Goal: Transaction & Acquisition: Purchase product/service

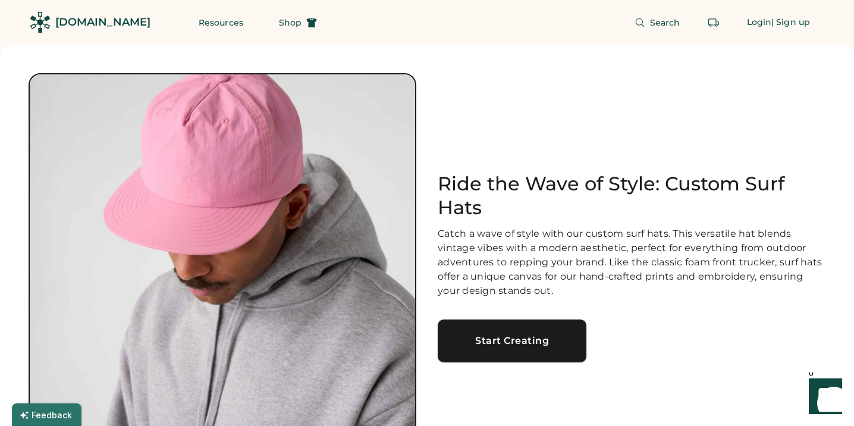
click at [498, 332] on link "Start Creating" at bounding box center [512, 340] width 149 height 43
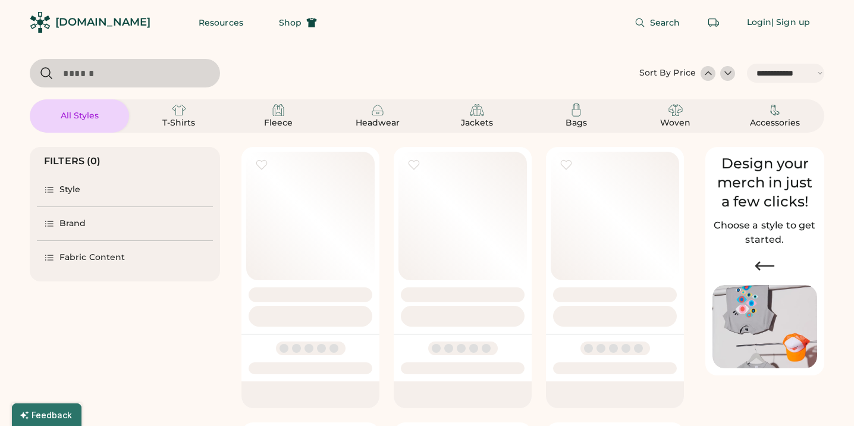
select select "*****"
select select "*"
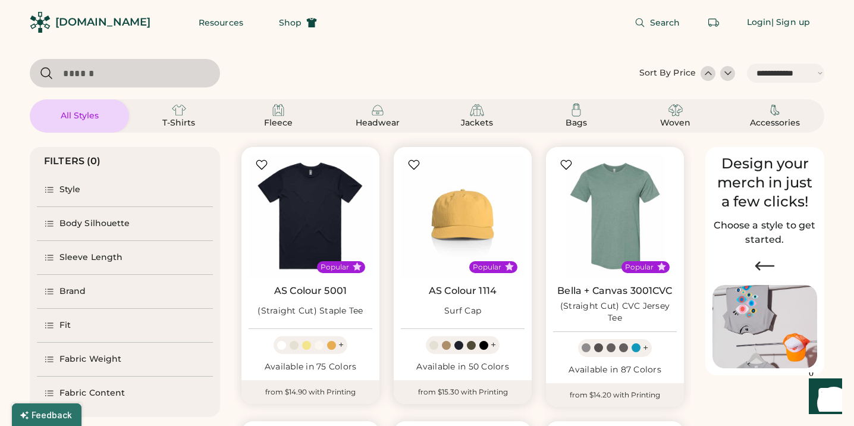
click at [486, 362] on div "Available in 50 Colors" at bounding box center [463, 367] width 124 height 12
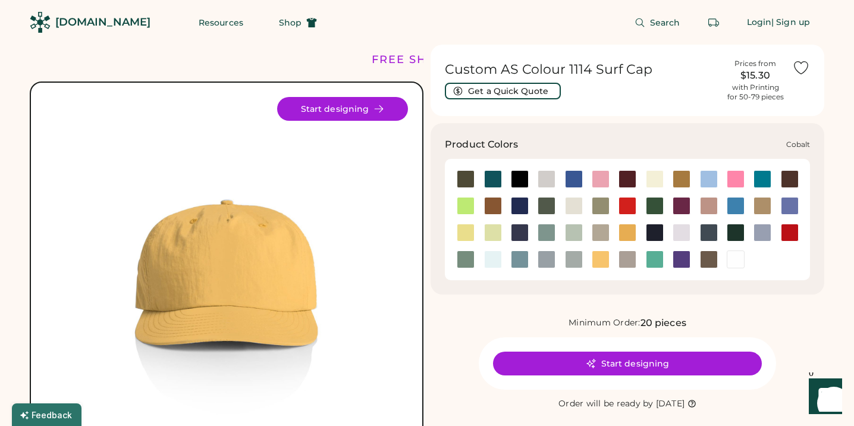
click at [521, 207] on div at bounding box center [520, 206] width 18 height 18
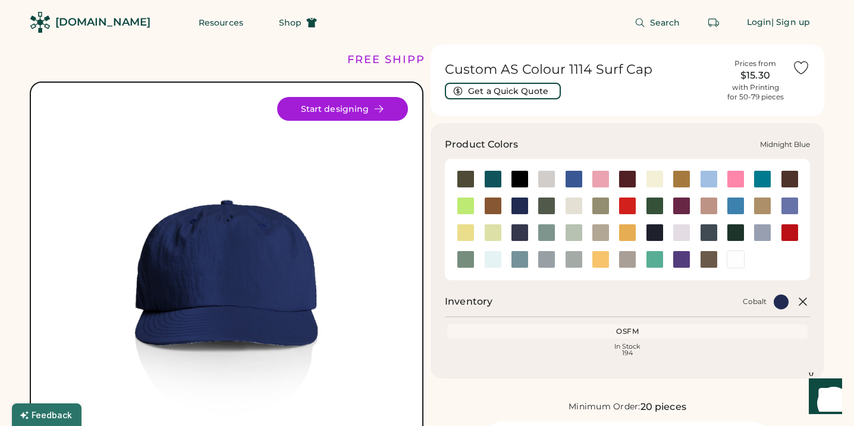
click at [521, 239] on div at bounding box center [520, 233] width 18 height 18
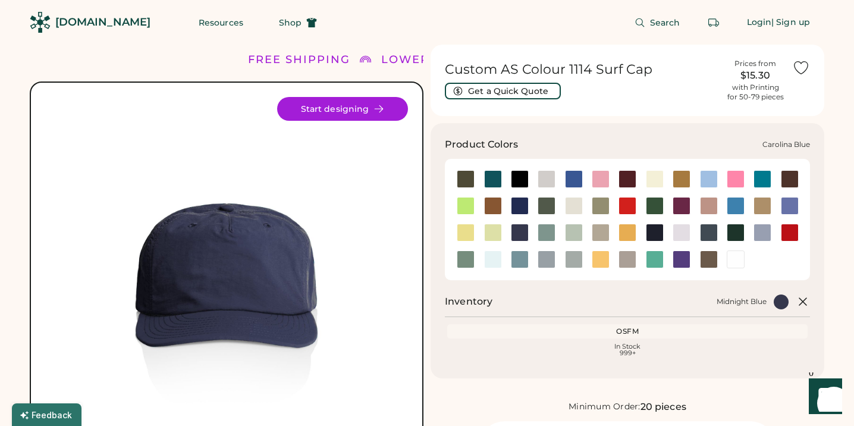
click at [703, 178] on div at bounding box center [709, 179] width 18 height 18
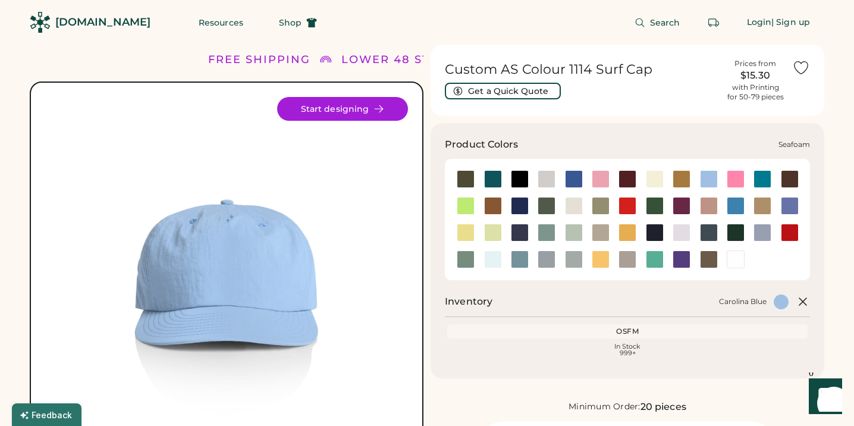
click at [494, 256] on div at bounding box center [493, 259] width 18 height 18
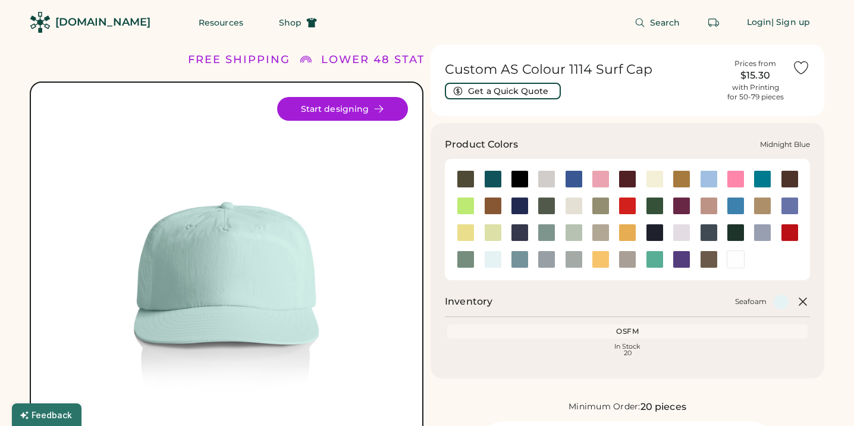
click at [519, 232] on div at bounding box center [520, 233] width 18 height 18
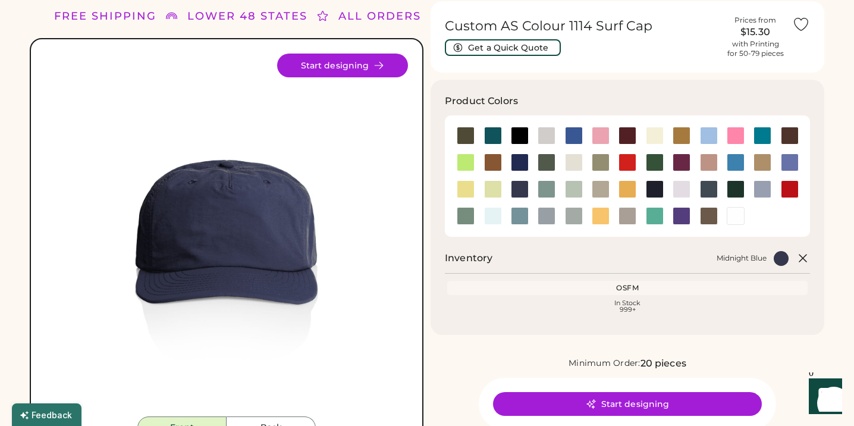
scroll to position [86, 0]
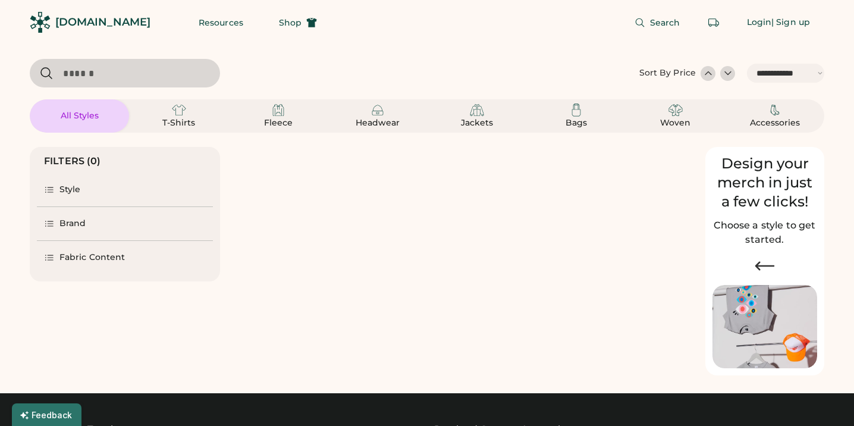
select select "*****"
select select "*"
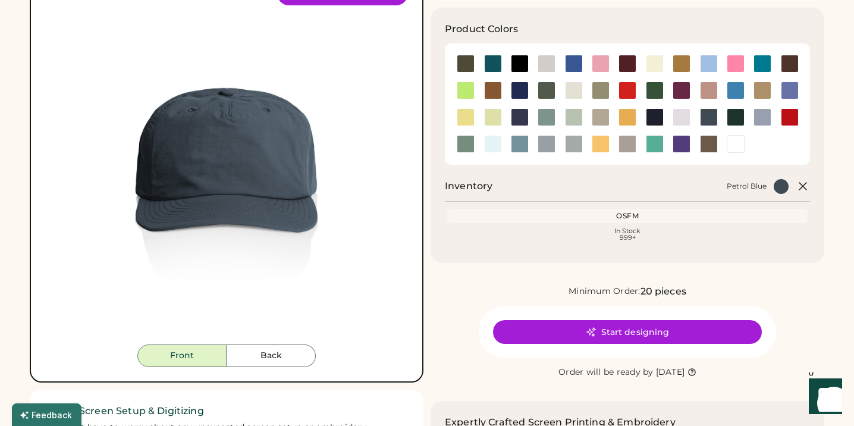
scroll to position [175, 0]
